Goal: Check status: Check status

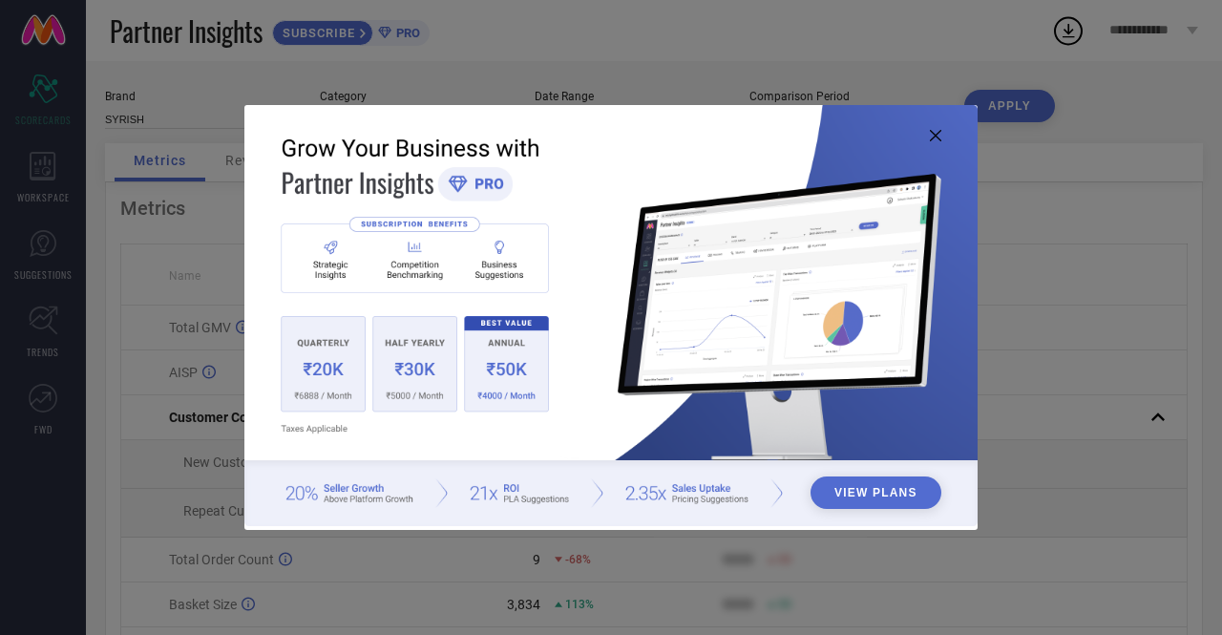
click at [935, 135] on icon at bounding box center [935, 135] width 11 height 11
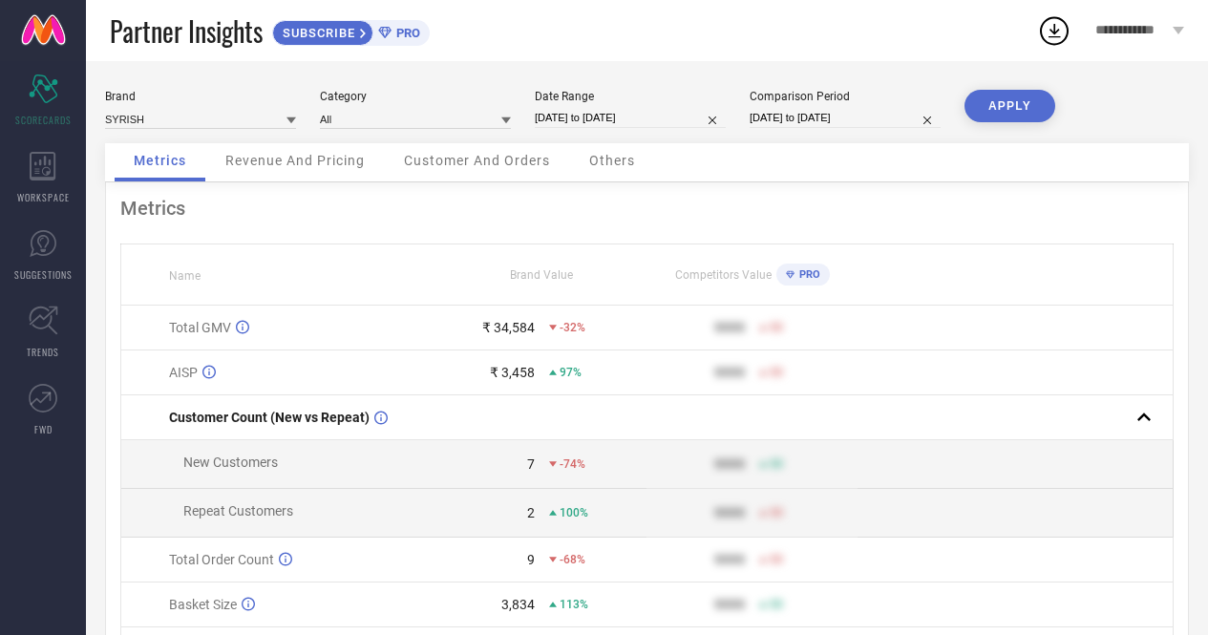
select select "7"
select select "2025"
select select "8"
select select "2025"
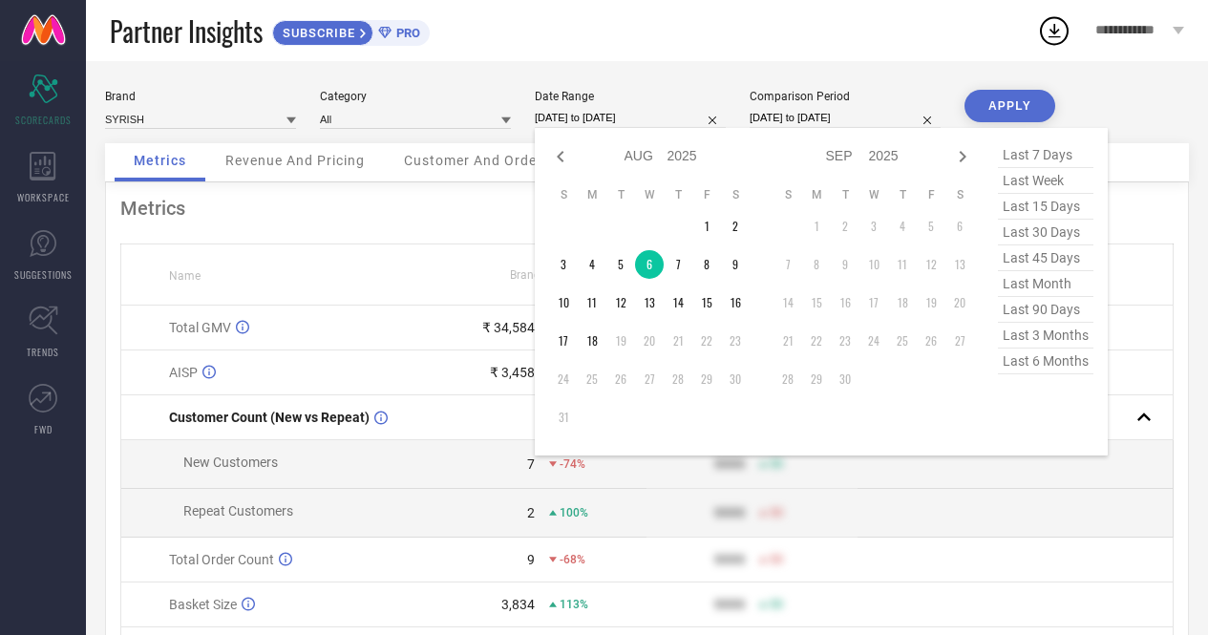
click at [638, 117] on input "[DATE] to [DATE]" at bounding box center [630, 118] width 191 height 20
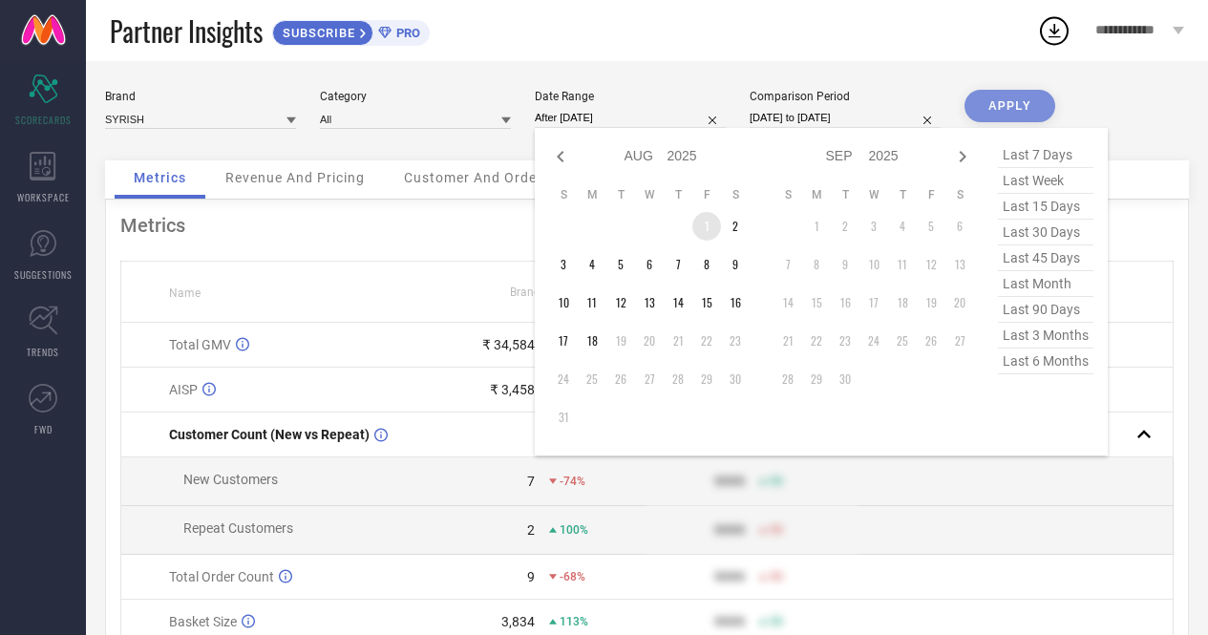
click at [703, 236] on td "1" at bounding box center [706, 226] width 29 height 29
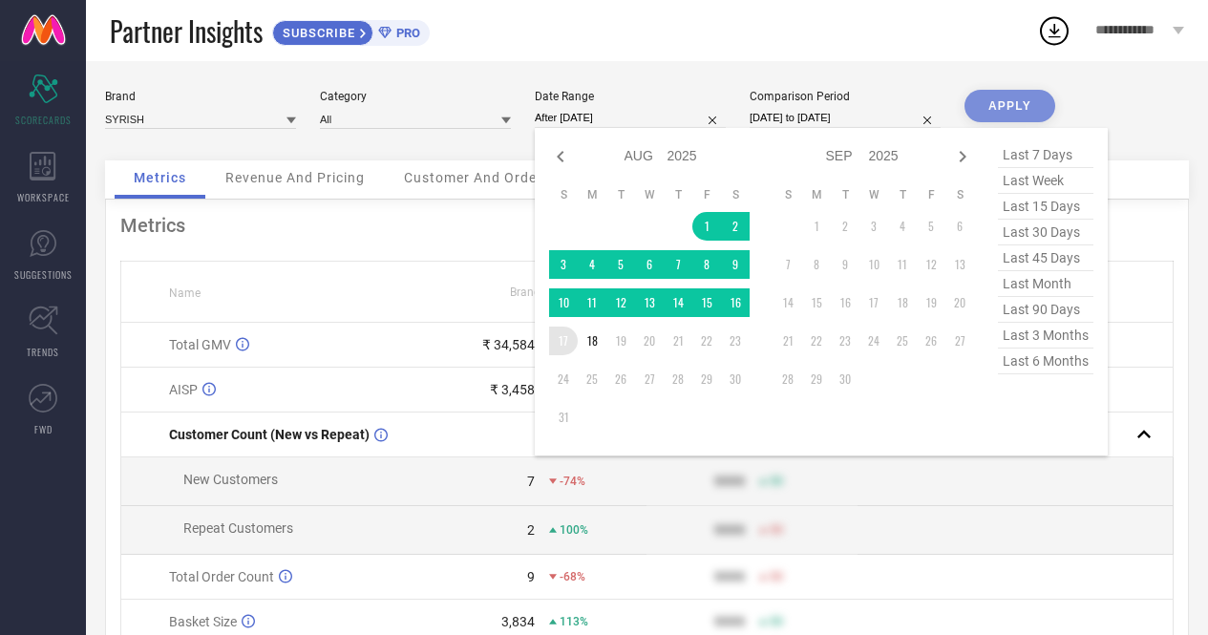
type input "[DATE] to [DATE]"
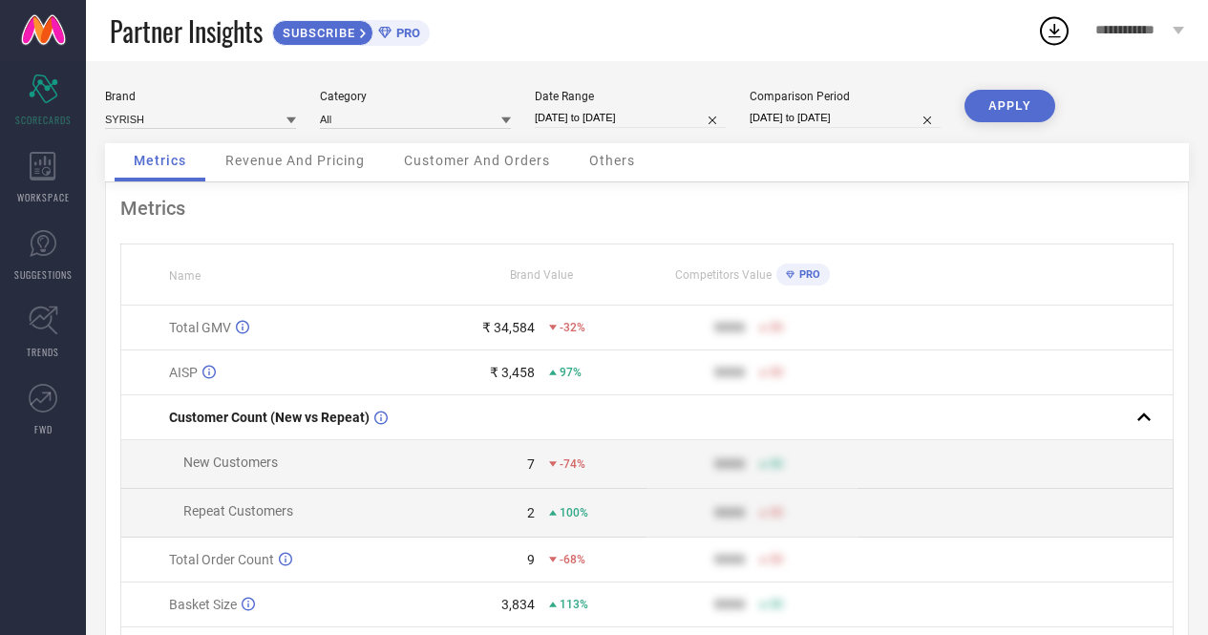
click at [1005, 102] on button "APPLY" at bounding box center [1009, 106] width 91 height 32
select select "7"
select select "2025"
select select "8"
select select "2025"
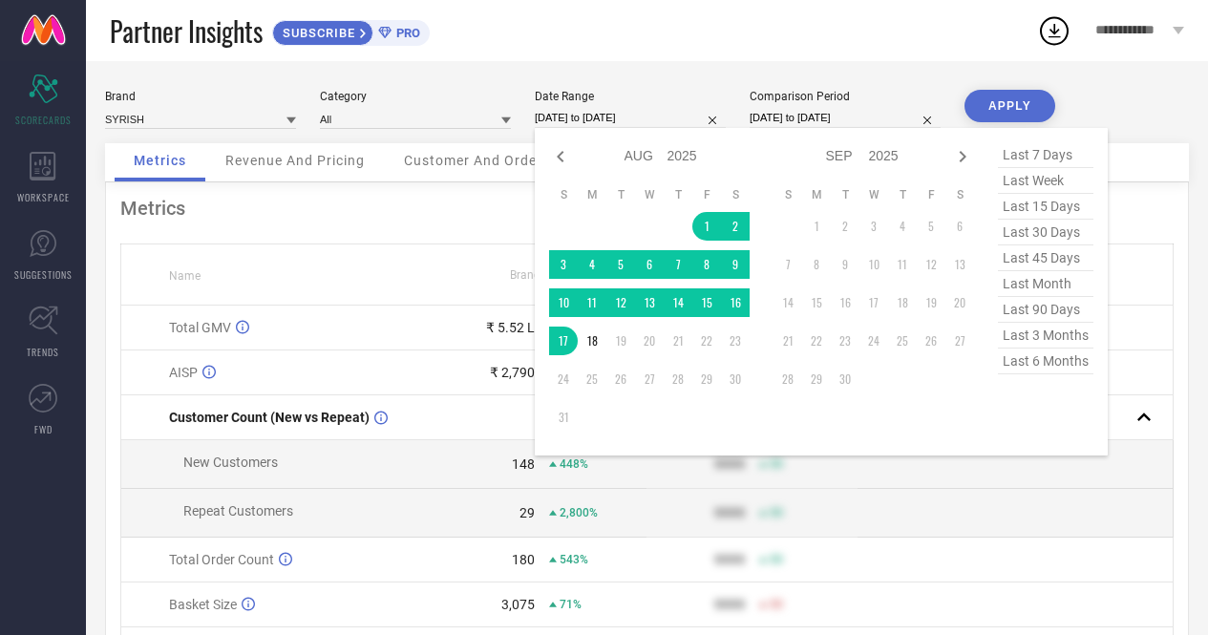
click at [649, 116] on input "[DATE] to [DATE]" at bounding box center [630, 118] width 191 height 20
select select "7"
select select "2024"
select select "8"
select select "2024"
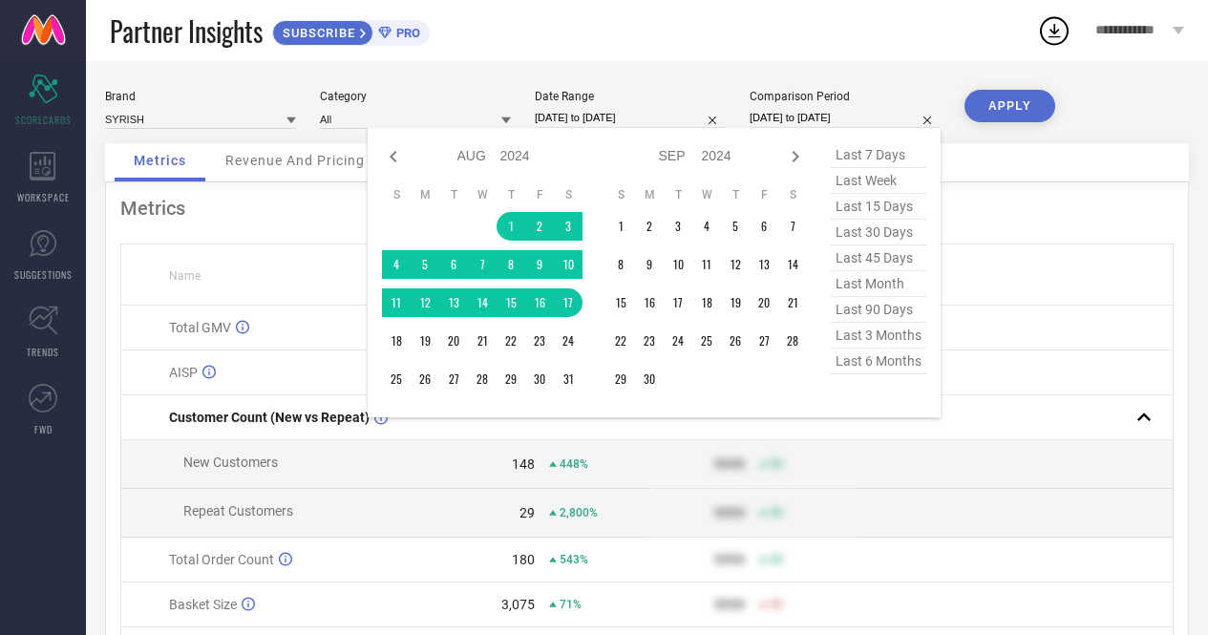
click at [814, 111] on input "[DATE] to [DATE]" at bounding box center [844, 118] width 191 height 20
click at [492, 156] on select "Jan Feb Mar Apr May Jun [DATE] Aug Sep Oct Nov Dec" at bounding box center [478, 156] width 43 height 28
click at [500, 157] on select "2014 2015 2016 2017 2018 2019 2020 2021 2022 2023 2024 2025 2026 2027 2028 2029…" at bounding box center [515, 156] width 31 height 28
select select "7"
select select "2025"
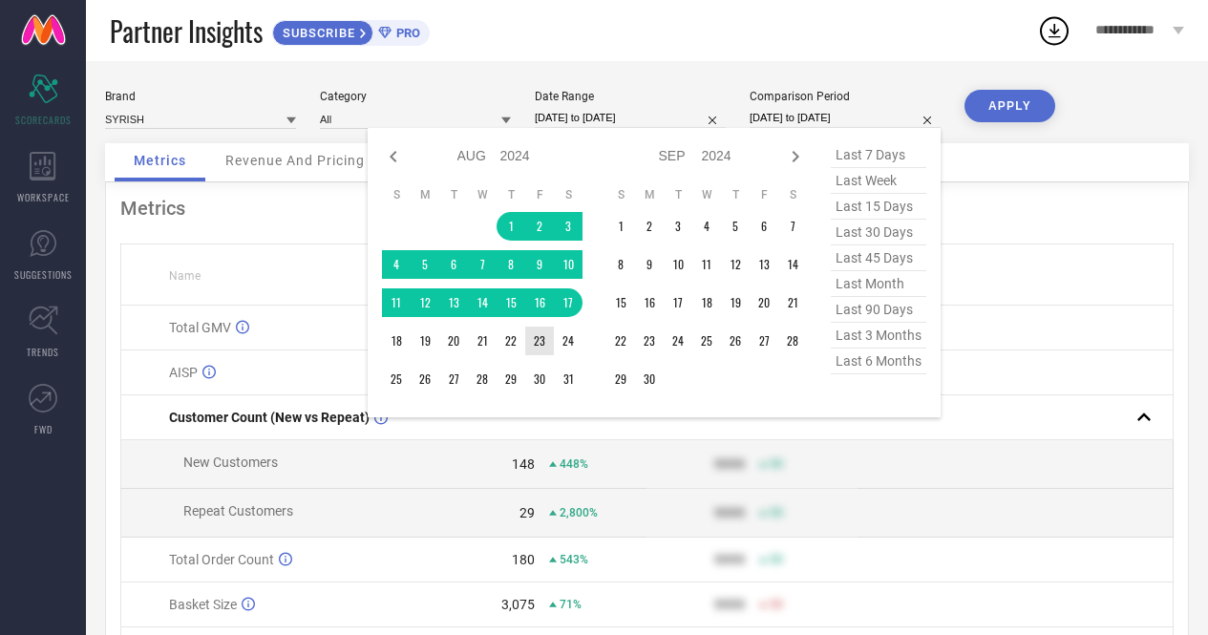
select select "8"
select select "2025"
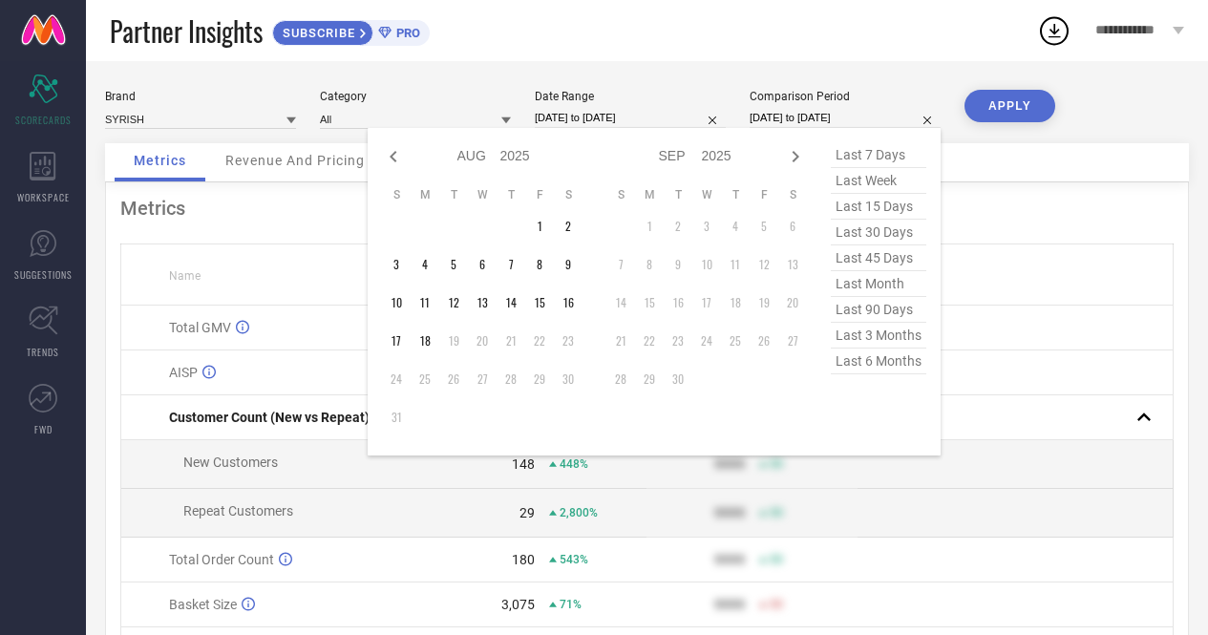
click at [475, 164] on select "Jan Feb Mar Apr May Jun [DATE] Aug Sep Oct Nov Dec" at bounding box center [478, 156] width 43 height 28
select select "6"
select select "2025"
select select "7"
select select "2025"
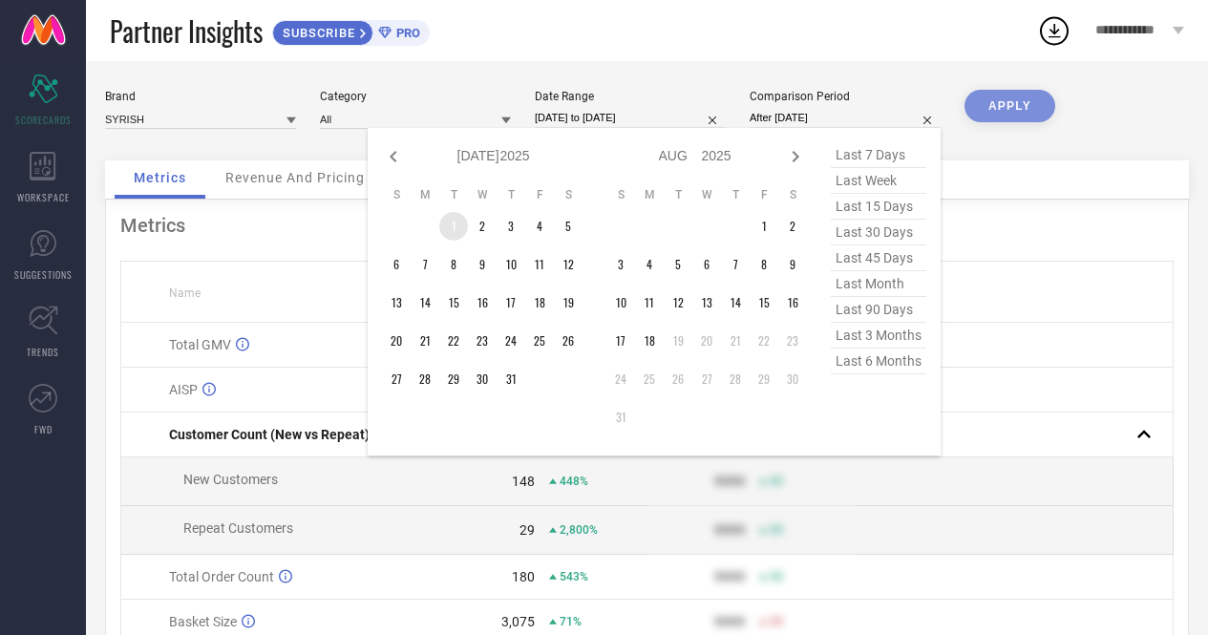
click at [455, 231] on td "1" at bounding box center [453, 226] width 29 height 29
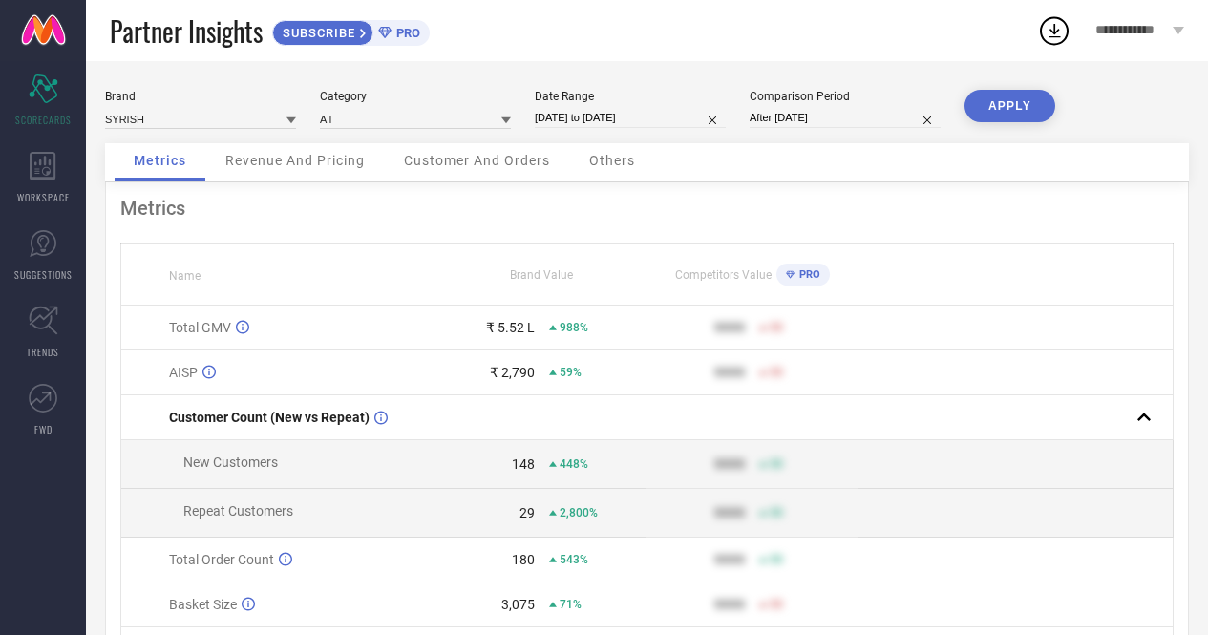
type input "[DATE] to [DATE]"
click at [1021, 106] on button "APPLY" at bounding box center [1009, 106] width 91 height 32
select select "7"
select select "2025"
select select "8"
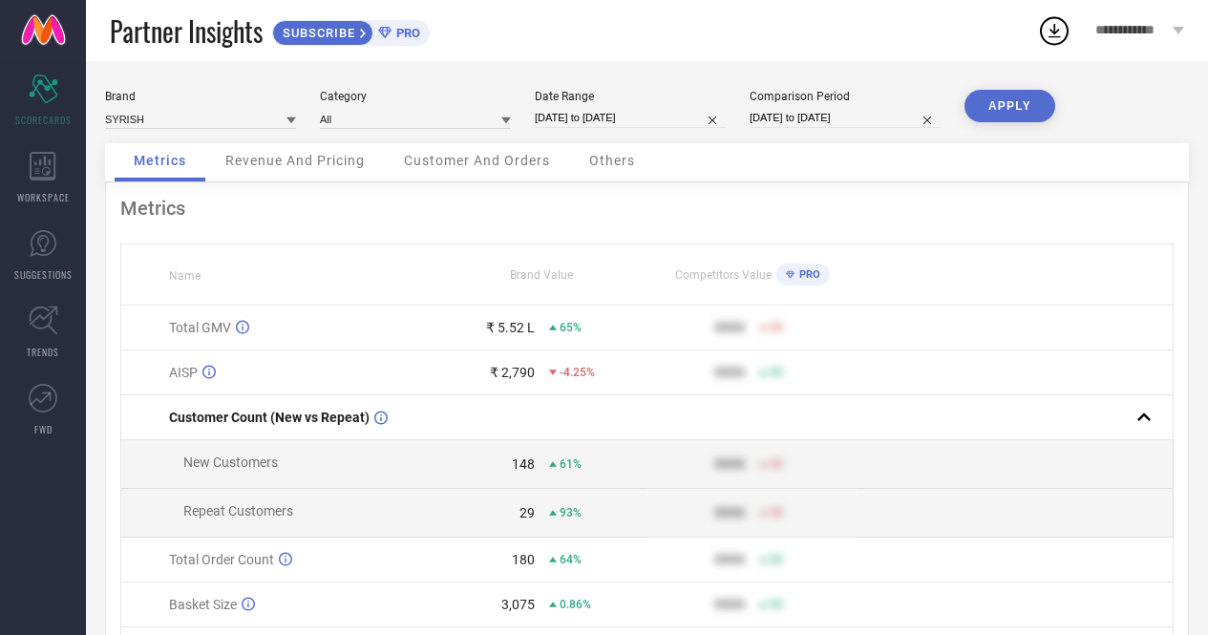
select select "2025"
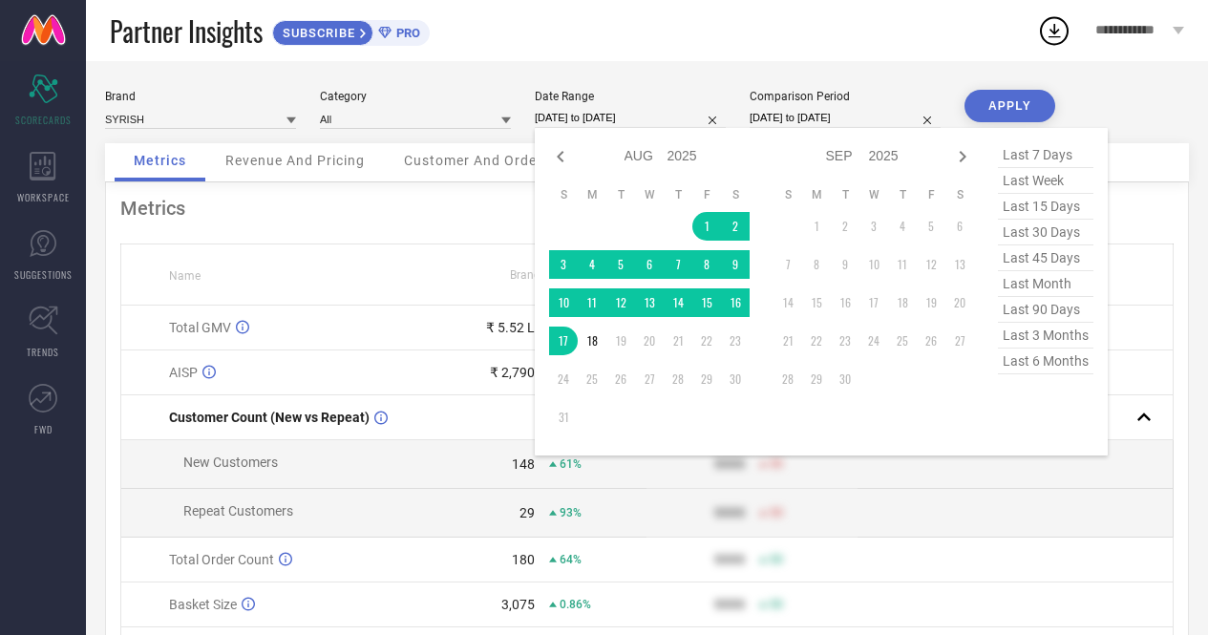
click at [639, 119] on input "[DATE] to [DATE]" at bounding box center [630, 118] width 191 height 20
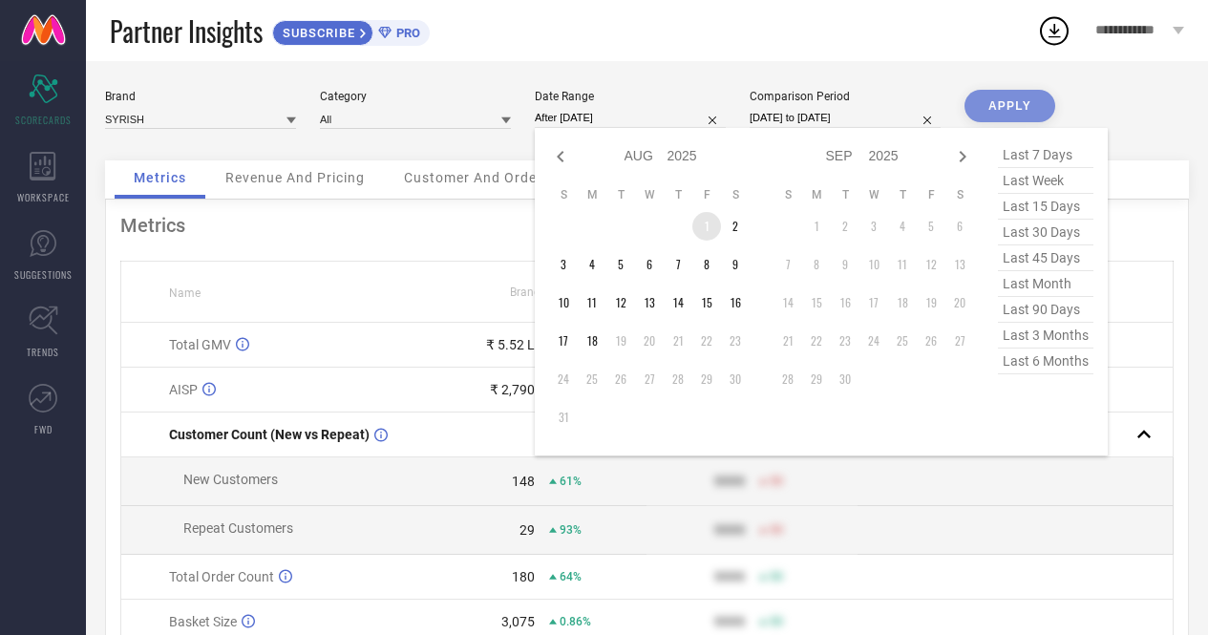
click at [701, 230] on td "1" at bounding box center [706, 226] width 29 height 29
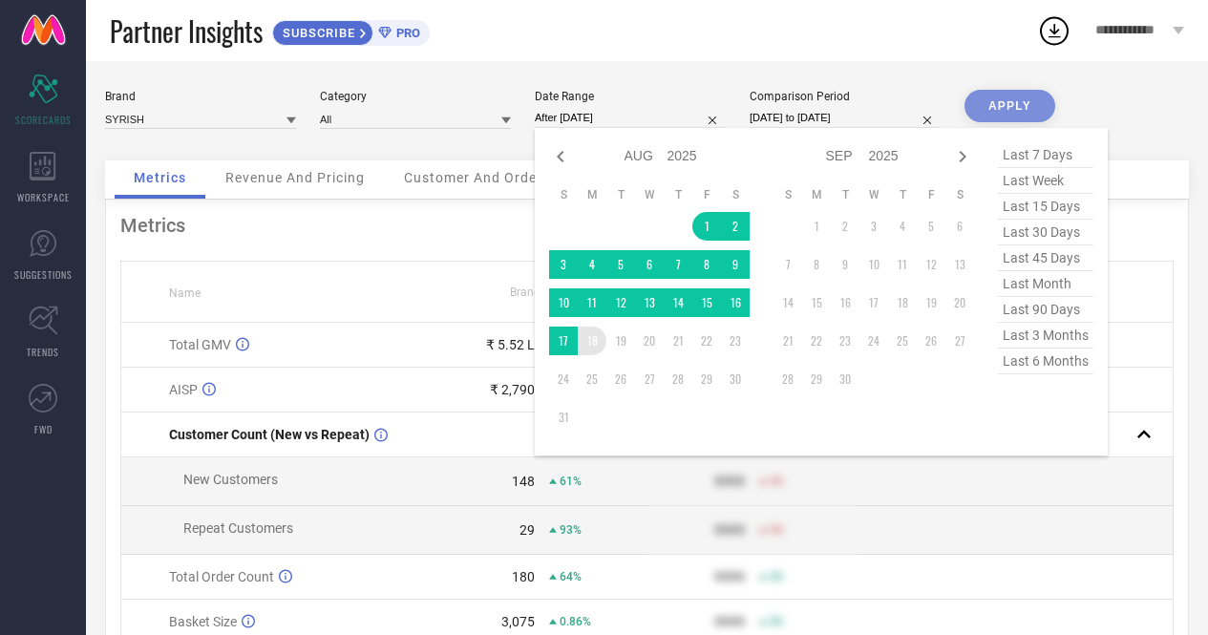
type input "[DATE] to [DATE]"
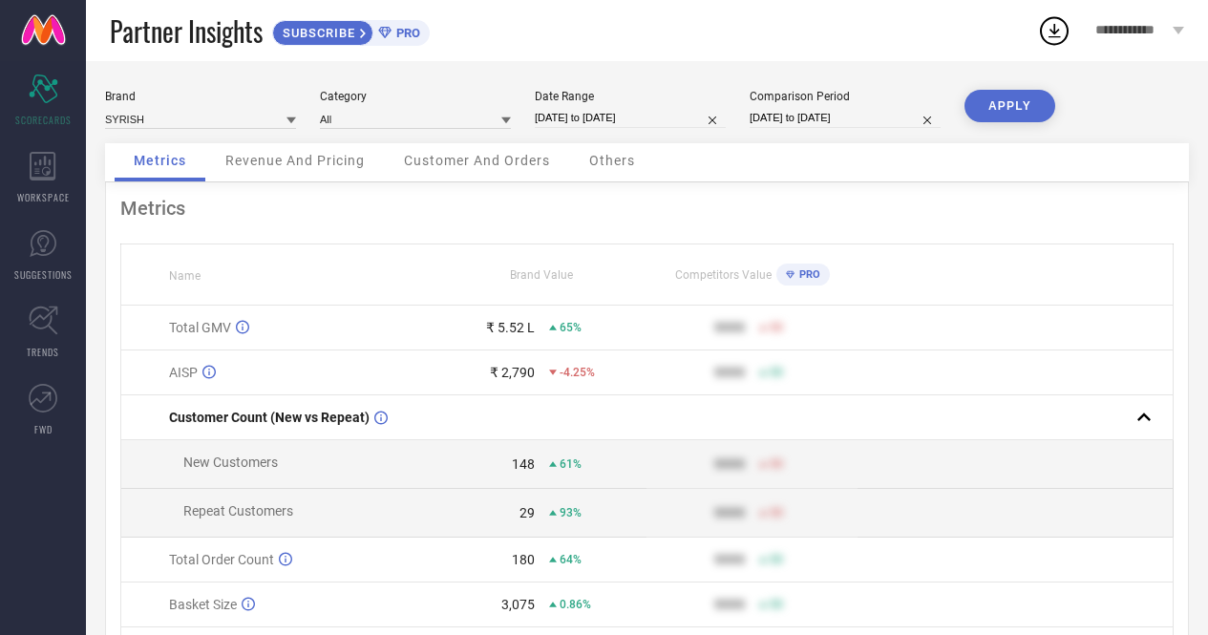
click at [1010, 105] on button "APPLY" at bounding box center [1009, 106] width 91 height 32
click at [263, 161] on span "Revenue And Pricing" at bounding box center [294, 160] width 139 height 15
